Goal: Communication & Community: Answer question/provide support

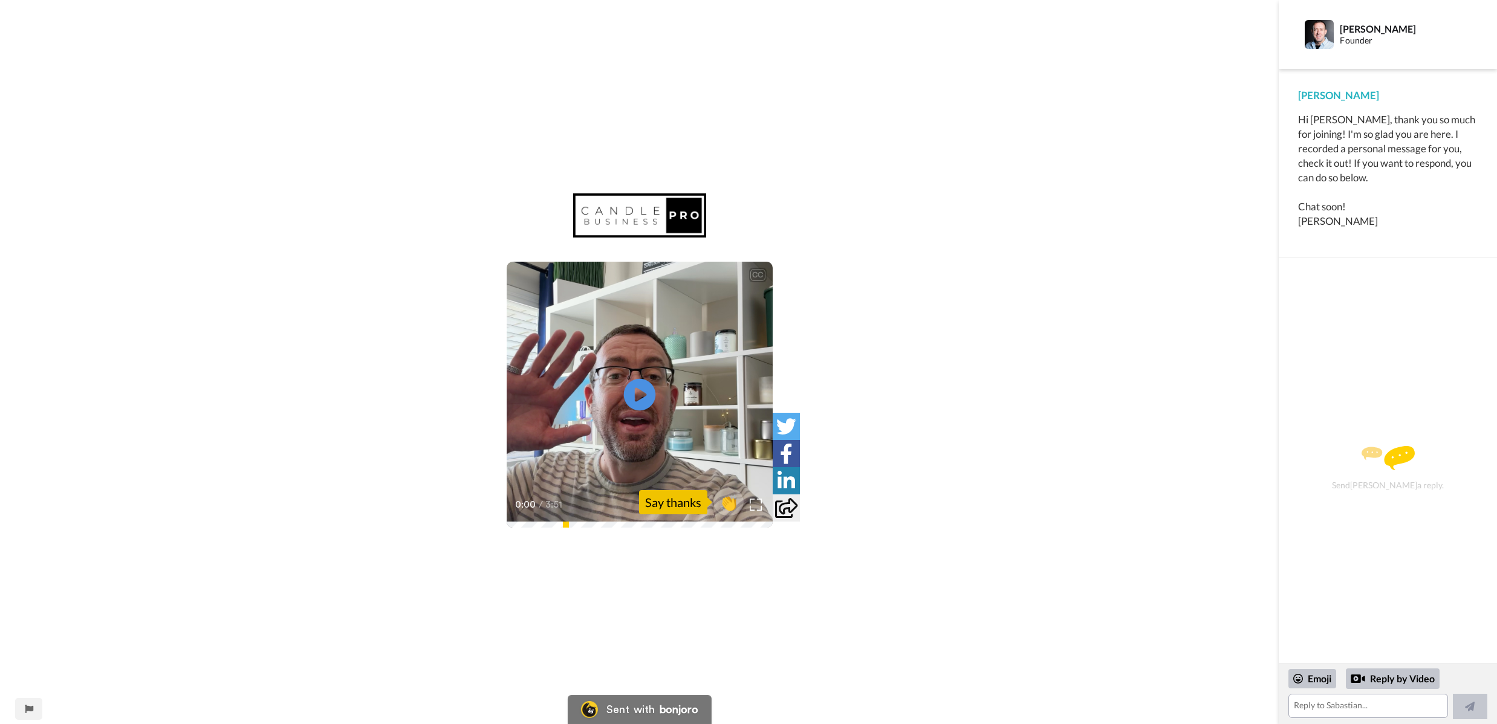
click at [642, 395] on icon "Play/Pause" at bounding box center [639, 394] width 32 height 57
click at [725, 501] on span "👏" at bounding box center [728, 502] width 38 height 24
click at [1339, 712] on textarea "👏" at bounding box center [1368, 706] width 159 height 24
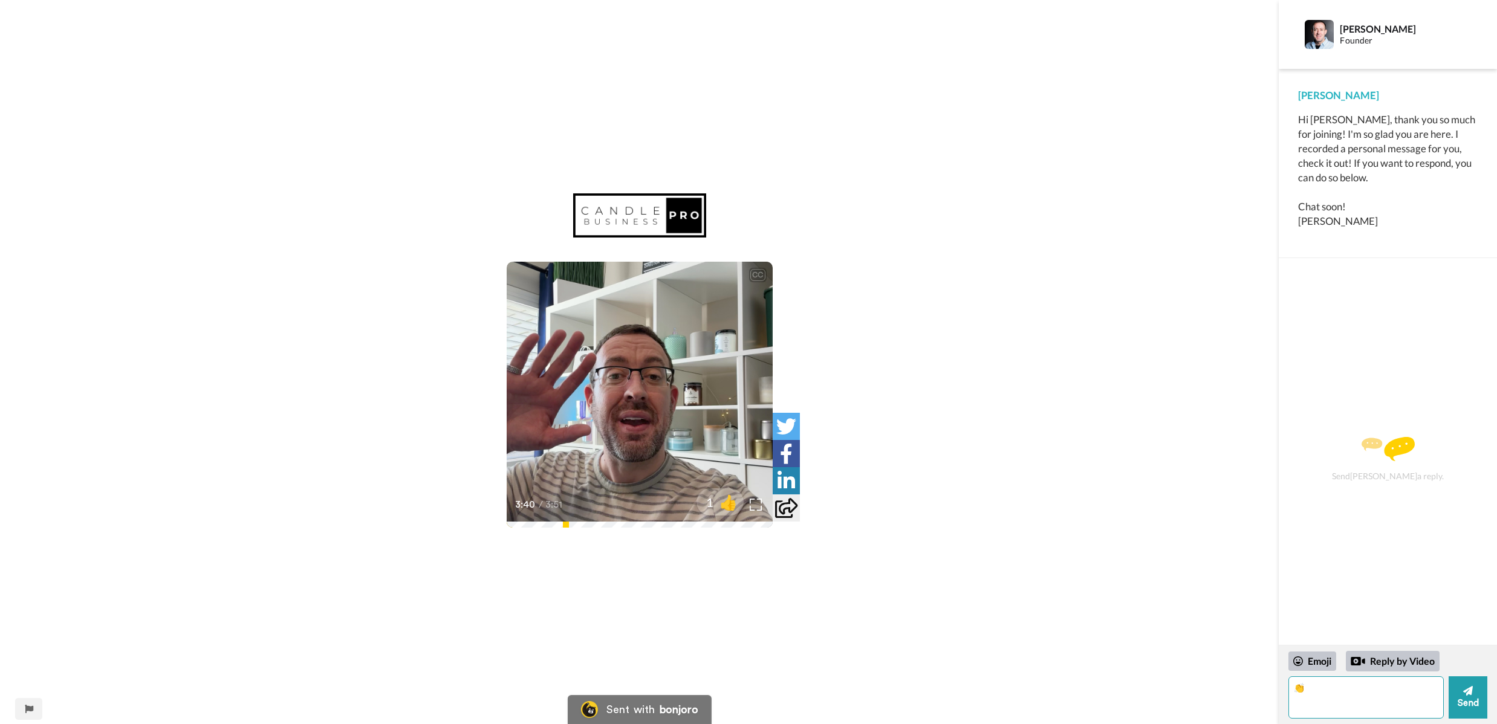
type textarea "👏"
type textarea "I"
click at [1313, 698] on textarea "Hiiiii!!! This was amazing! Thank you!! I found you on youtube as a recommended…" at bounding box center [1366, 698] width 155 height 42
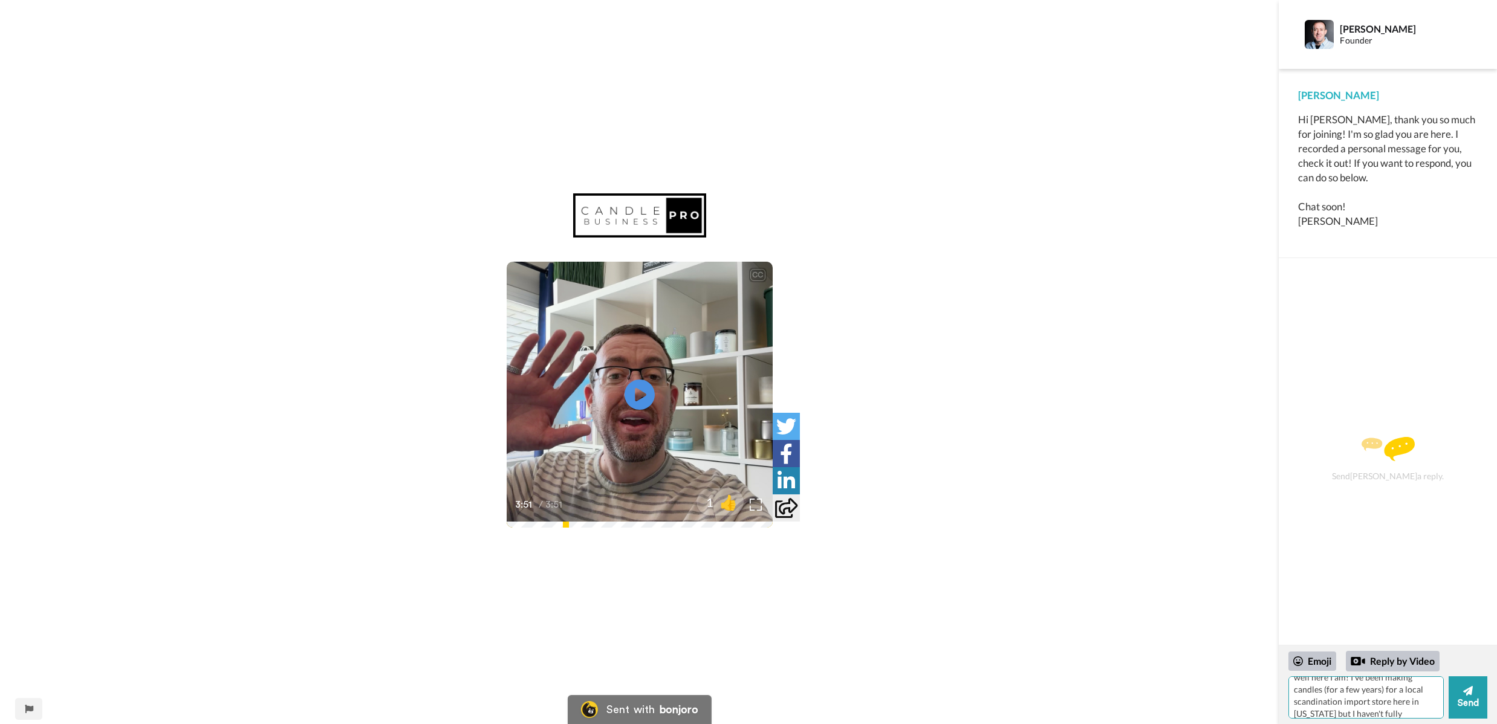
click at [1313, 698] on textarea "Hiiiii!!! This was amazing! Thank you!! I found you on youtube as a recommended…" at bounding box center [1366, 698] width 155 height 42
click at [1316, 707] on textarea "Hiiiii!!! This was amazing! Thank you!! I found you on youtube as a recommended…" at bounding box center [1366, 698] width 155 height 42
click at [1438, 685] on textarea "Hiiiii!!! This was amazing! Thank you!! I found you on youtube as a recommended…" at bounding box center [1366, 698] width 155 height 42
click at [1336, 700] on textarea "Hiiiii!!! This was amazing! Thank you!! I found you on youtube as a recommended…" at bounding box center [1366, 698] width 155 height 42
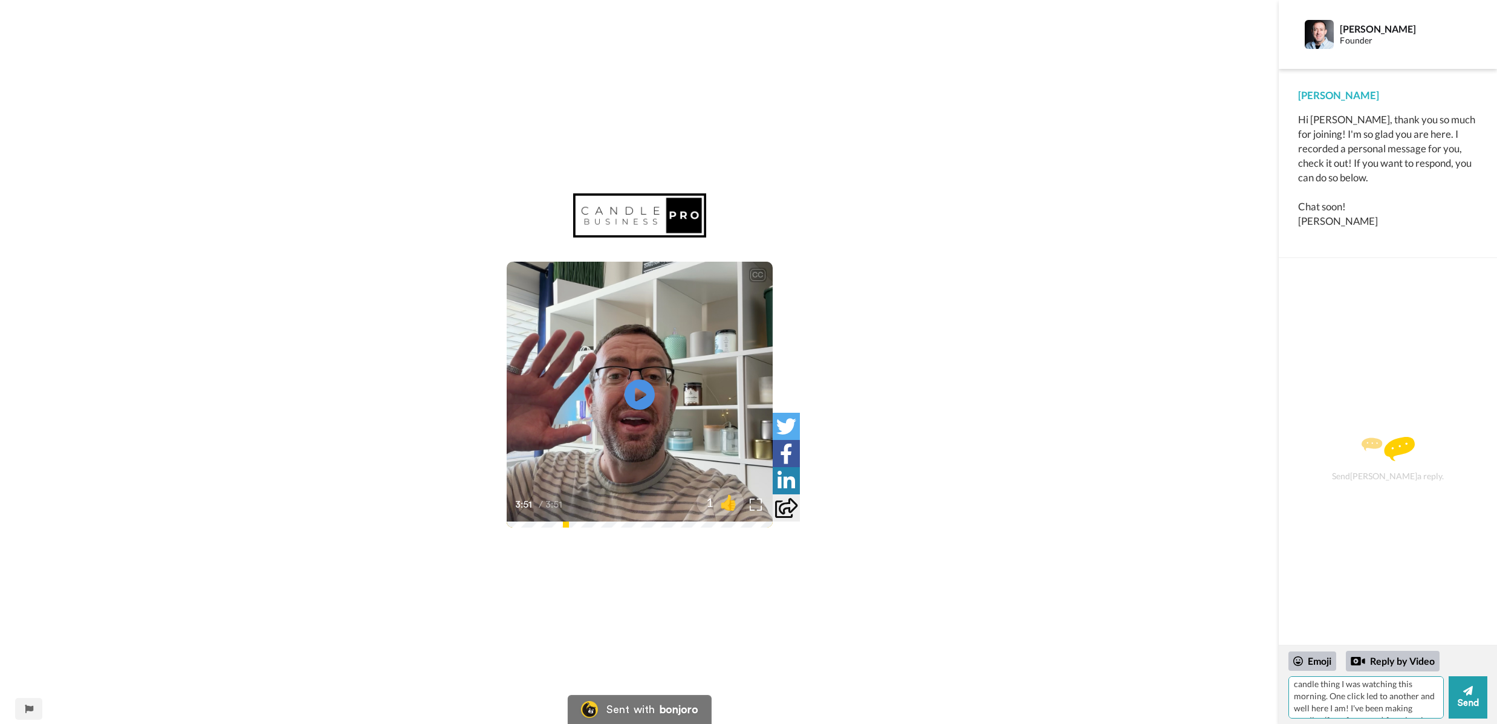
scroll to position [62, 0]
click at [1422, 689] on textarea "Hiiiii!!! This was amazing! Thank you!! I found you guys on youtube as a recomm…" at bounding box center [1366, 698] width 155 height 42
drag, startPoint x: 1382, startPoint y: 695, endPoint x: 1396, endPoint y: 694, distance: 14.6
click at [1382, 695] on textarea "Hiiiii!!! This was amazing! Thank you!! I found you guys on youtube as a recomm…" at bounding box center [1366, 698] width 155 height 42
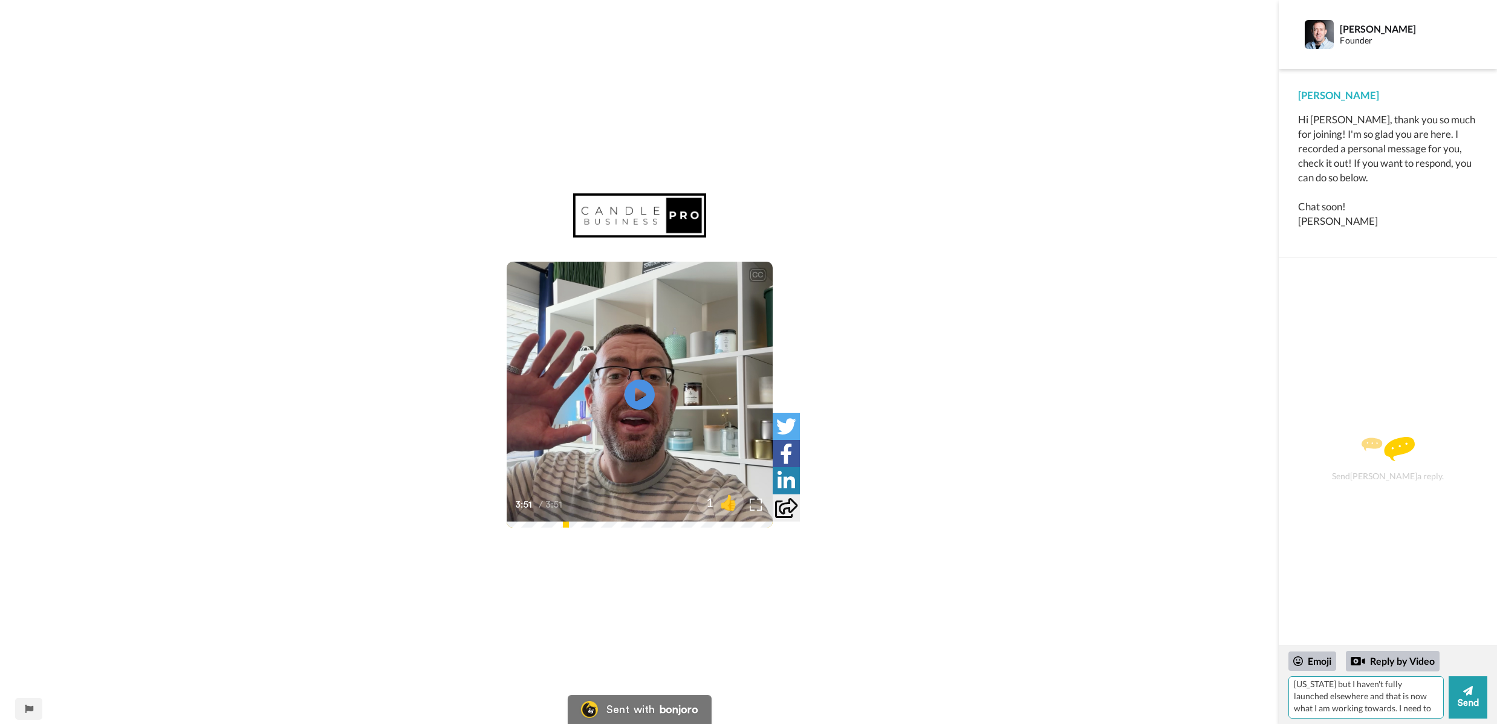
scroll to position [76, 0]
click at [1425, 699] on textarea "Hiiiii!!! This was amazing! Thank you!! I found you guys on youtube as a recomm…" at bounding box center [1366, 698] width 155 height 42
click at [1432, 706] on textarea "Hiiiii!!! This was amazing! Thank you!! I found you guys on youtube as a recomm…" at bounding box center [1366, 698] width 155 height 42
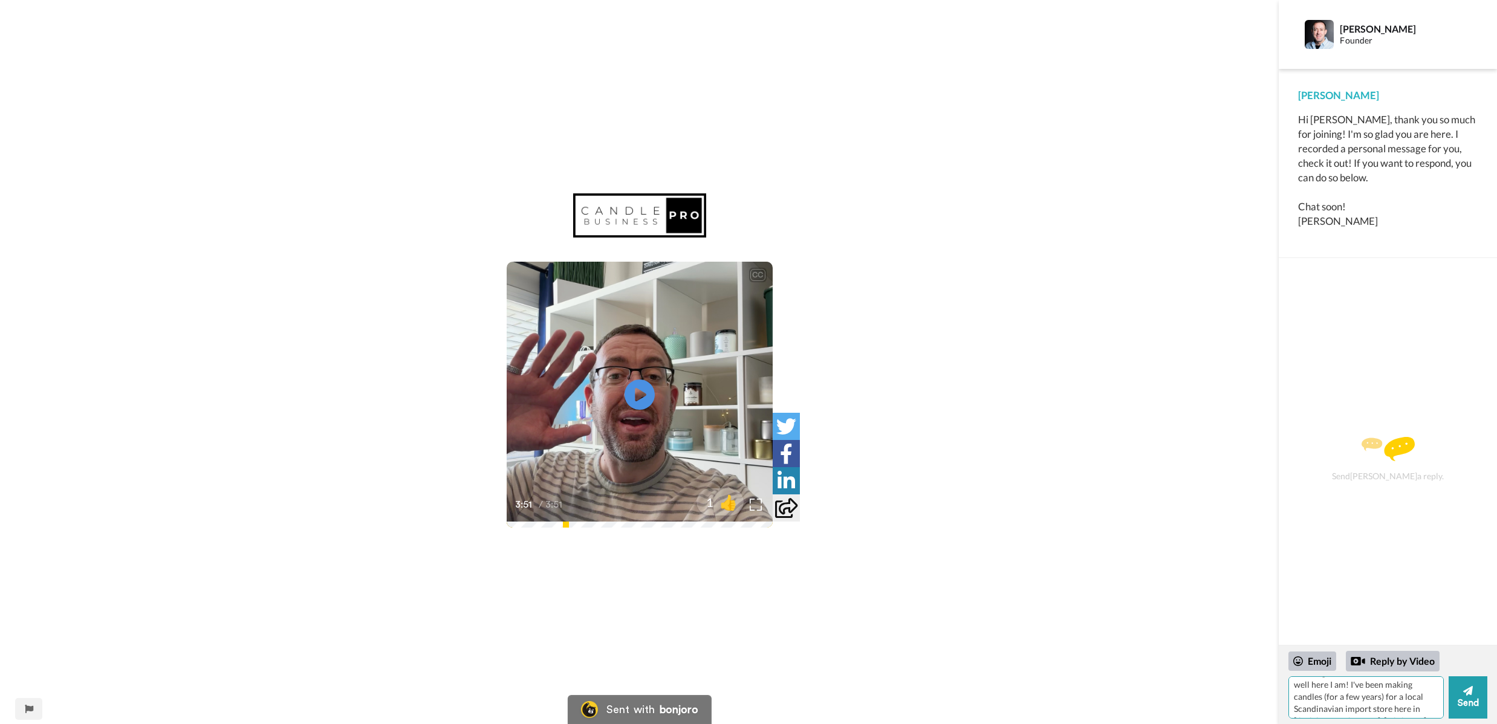
drag, startPoint x: 1381, startPoint y: 692, endPoint x: 1411, endPoint y: 697, distance: 29.9
click at [1382, 692] on textarea "Hiiiii!!! This was amazing! Thank you!! I found you guys on youtube as a recomm…" at bounding box center [1366, 698] width 155 height 42
click at [1417, 709] on textarea "Hiiiii!!! This was amazing! Thank you!! I found you guys on youtube as a recomm…" at bounding box center [1366, 698] width 155 height 42
type textarea "Hiiiii!!! This was amazing! Thank you!! I found you guys on youtube as a recomm…"
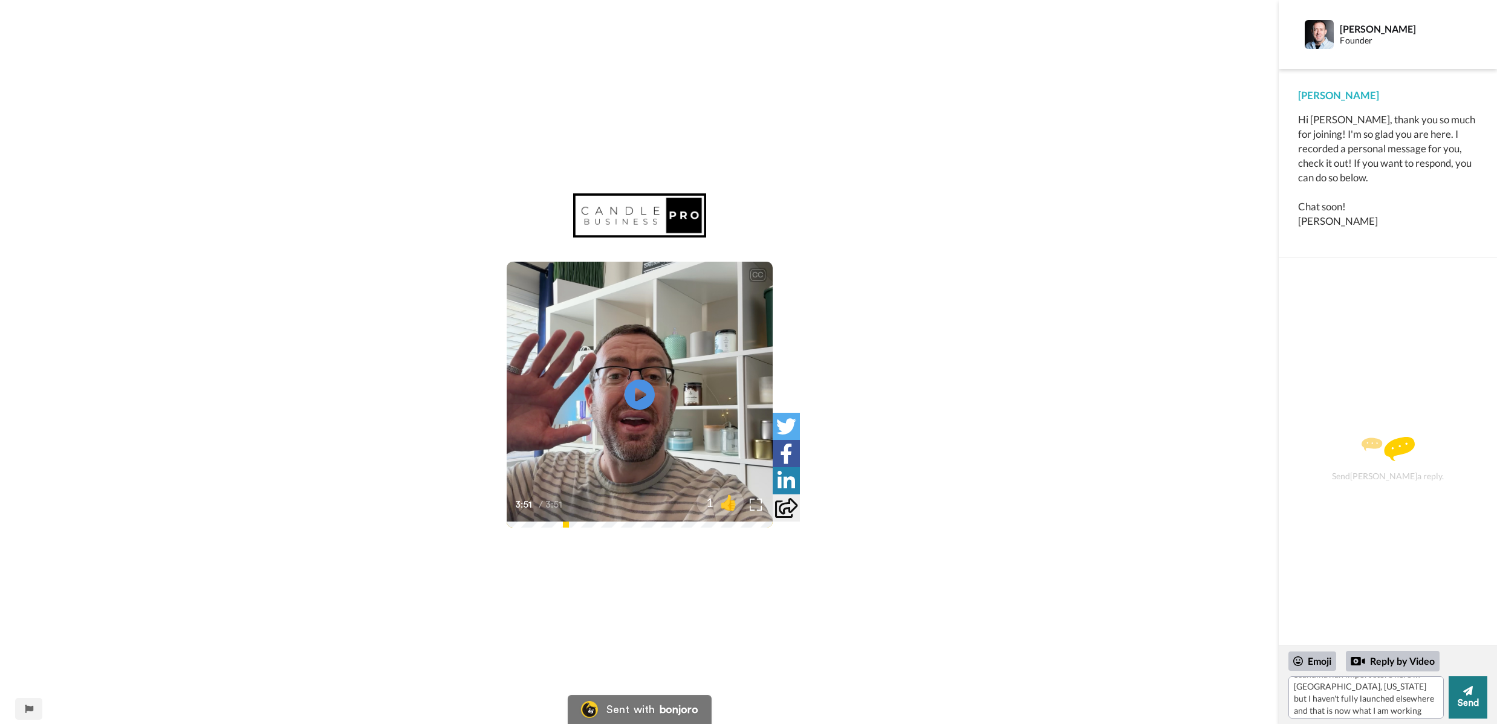
click at [1463, 699] on button "Send" at bounding box center [1468, 698] width 39 height 42
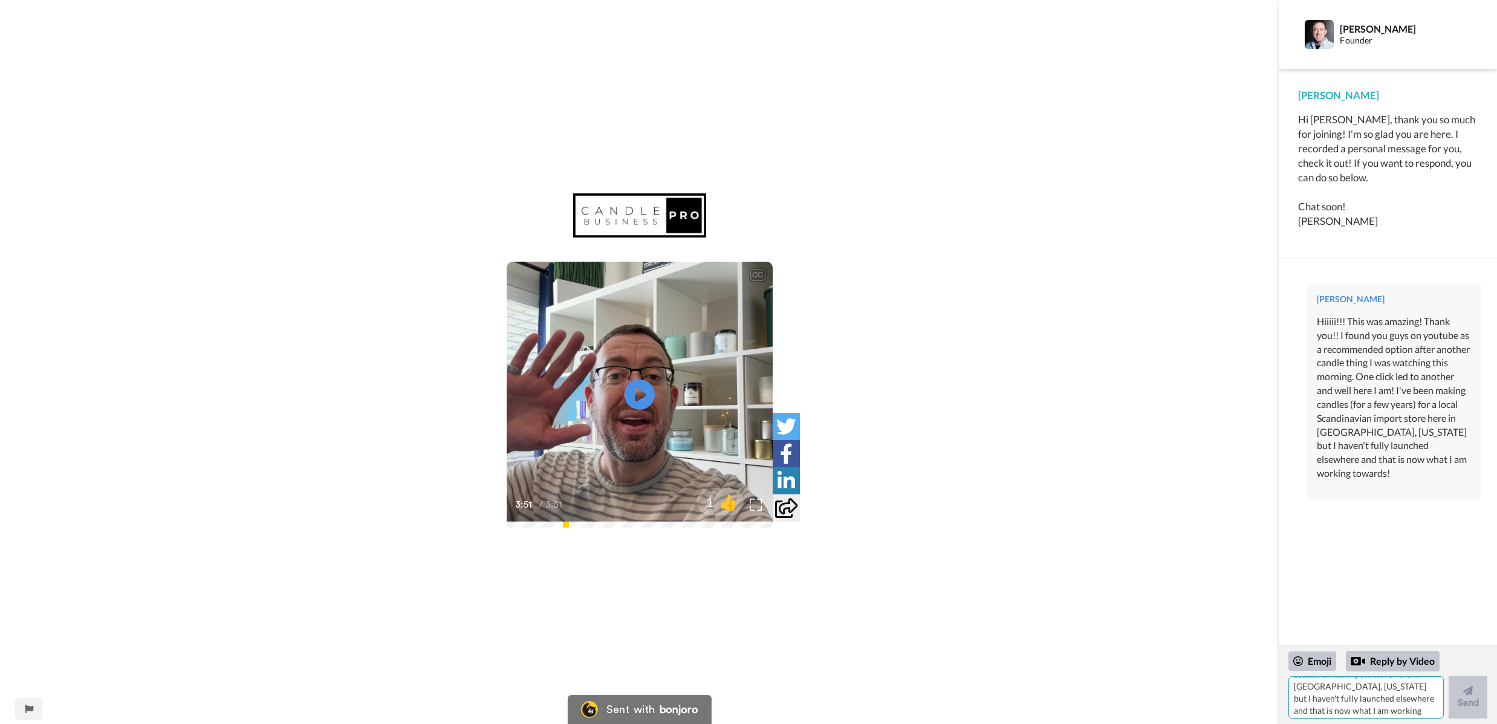
scroll to position [0, 0]
click at [1356, 699] on textarea "Hiiiii!!! This was amazing! Thank you!! I found you guys on youtube as a recomm…" at bounding box center [1366, 698] width 155 height 42
type textarea "So excited to be a part of this community now! Thank you for the wam welcome!"
click at [1464, 697] on icon at bounding box center [1468, 691] width 10 height 12
